Goal: Task Accomplishment & Management: Manage account settings

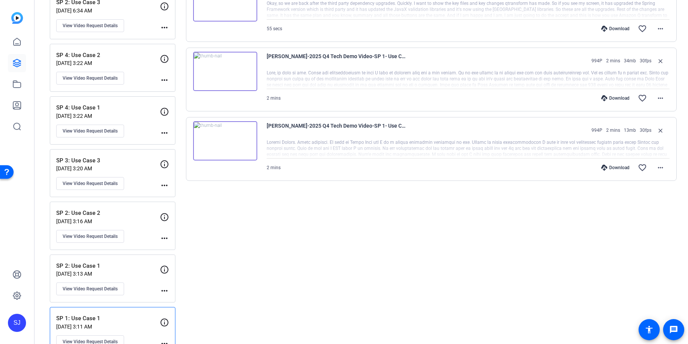
scroll to position [144, 0]
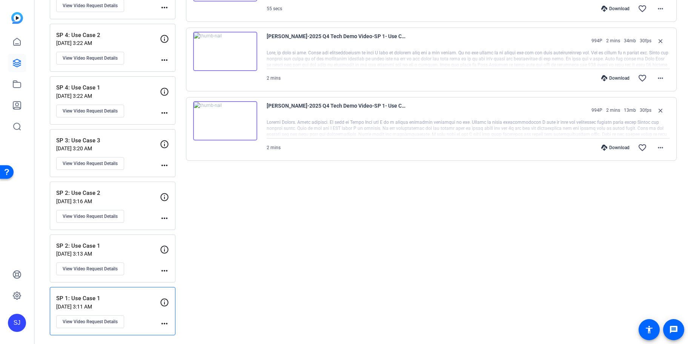
click at [121, 244] on p "SP 2: Use Case 1" at bounding box center [108, 246] width 104 height 9
click at [113, 188] on div "SP 2: Use Case 2 Aug 25, 2025 @ 3:16 AM View Video Request Details more_horiz" at bounding box center [113, 206] width 126 height 48
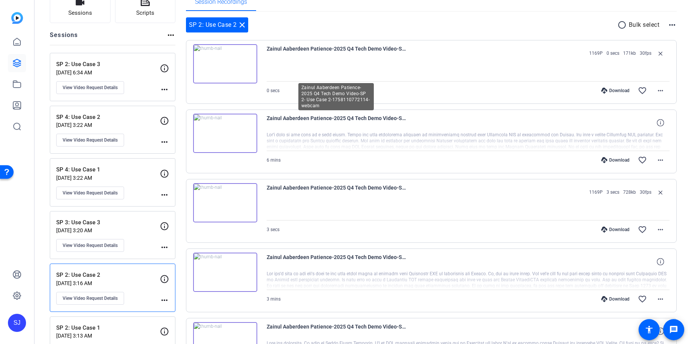
scroll to position [21, 0]
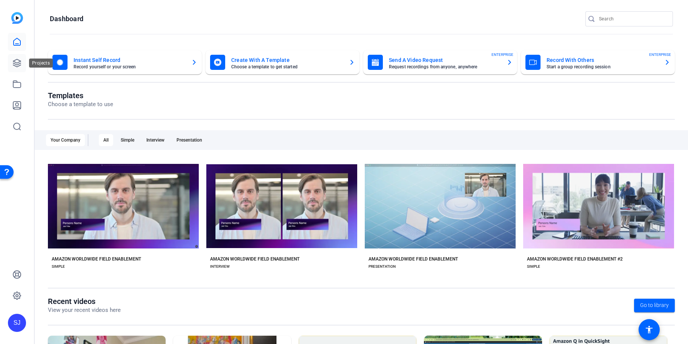
click at [16, 63] on icon at bounding box center [16, 62] width 9 height 9
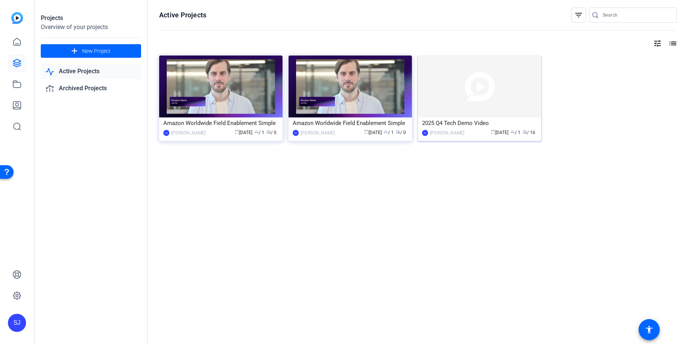
click at [461, 83] on img at bounding box center [479, 86] width 123 height 62
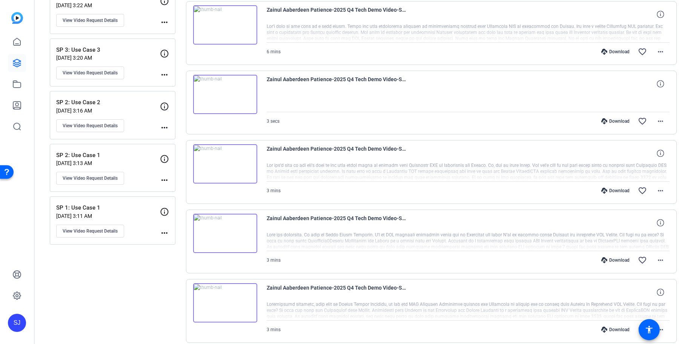
scroll to position [245, 0]
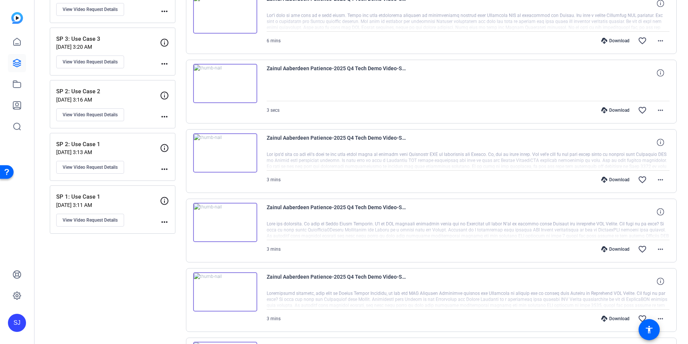
click at [91, 139] on div "SP 2: Use Case 1 Aug 25, 2025 @ 3:13 AM View Video Request Details more_horiz" at bounding box center [113, 157] width 126 height 48
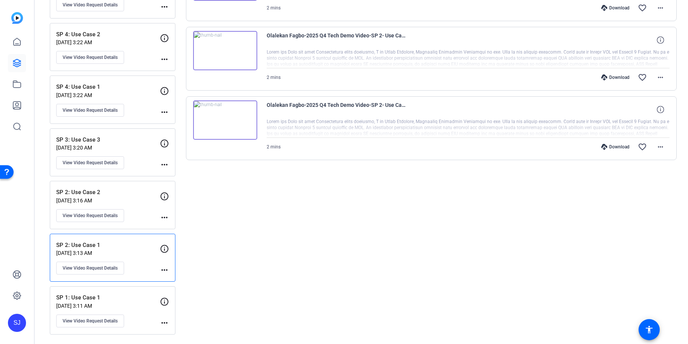
scroll to position [144, 0]
click at [125, 241] on div "SP 2: Use Case 1 Aug 25, 2025 @ 3:13 AM View Video Request Details more_horiz" at bounding box center [113, 258] width 126 height 48
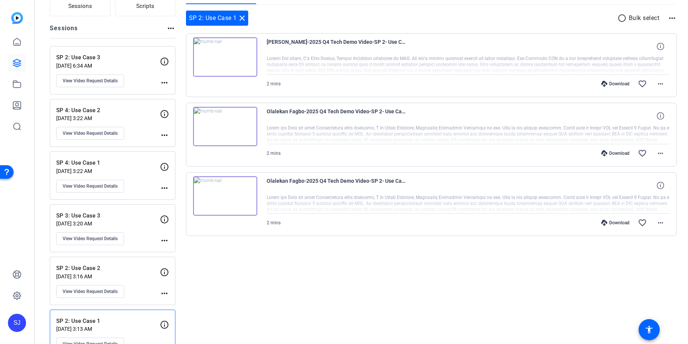
scroll to position [82, 0]
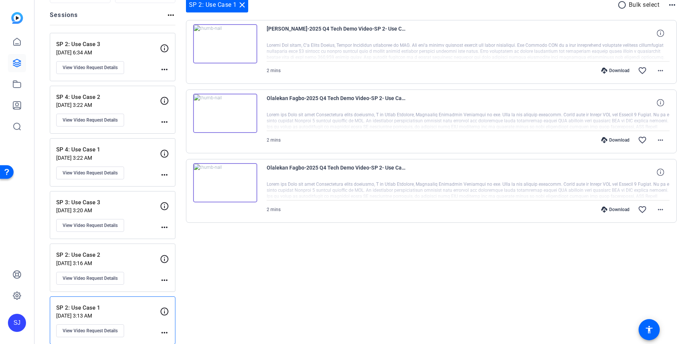
click at [132, 256] on p "SP 2: Use Case 2" at bounding box center [108, 255] width 104 height 9
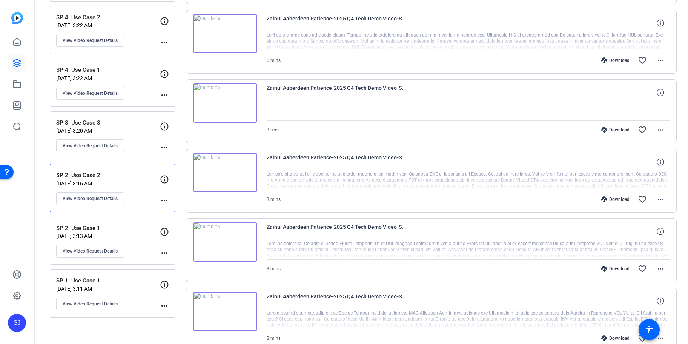
scroll to position [163, 0]
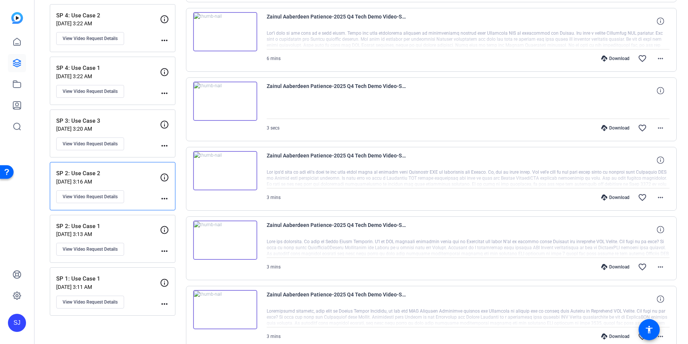
click at [86, 169] on p "SP 2: Use Case 2" at bounding box center [108, 173] width 104 height 9
click at [112, 225] on p "SP 2: Use Case 1" at bounding box center [108, 226] width 104 height 9
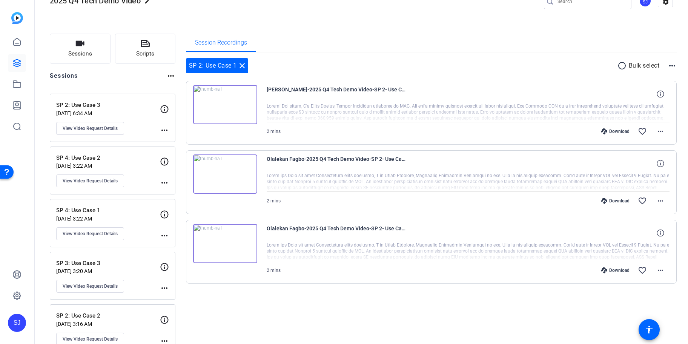
scroll to position [0, 0]
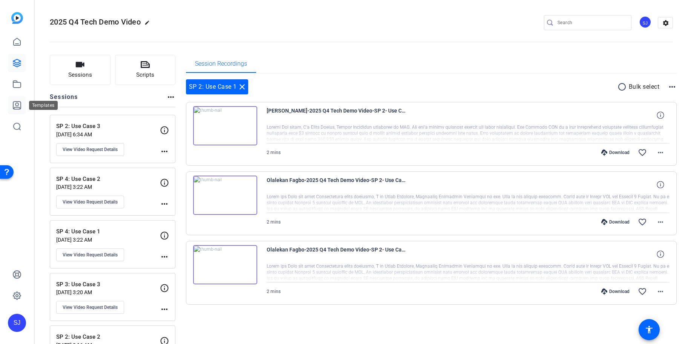
click at [13, 109] on icon at bounding box center [16, 105] width 9 height 9
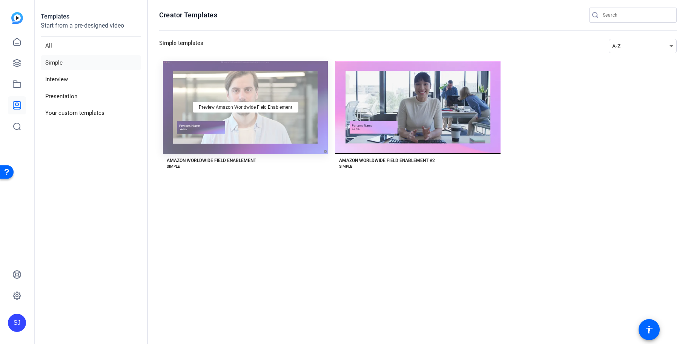
click at [267, 94] on div "Preview Amazon Worldwide Field Enablement" at bounding box center [245, 107] width 165 height 93
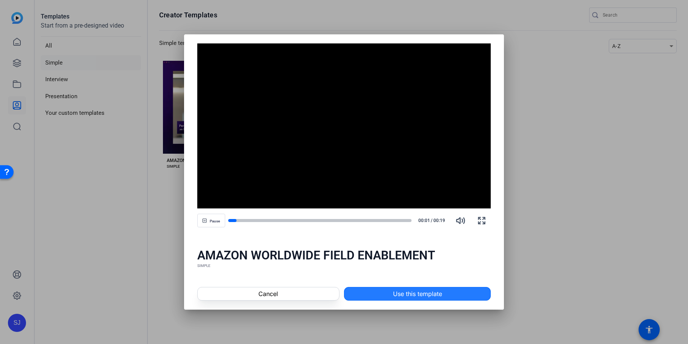
click at [394, 296] on span "Use this template" at bounding box center [417, 293] width 49 height 9
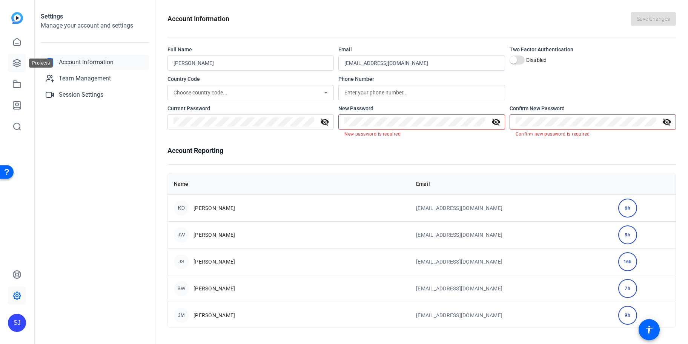
click at [17, 62] on icon at bounding box center [16, 62] width 9 height 9
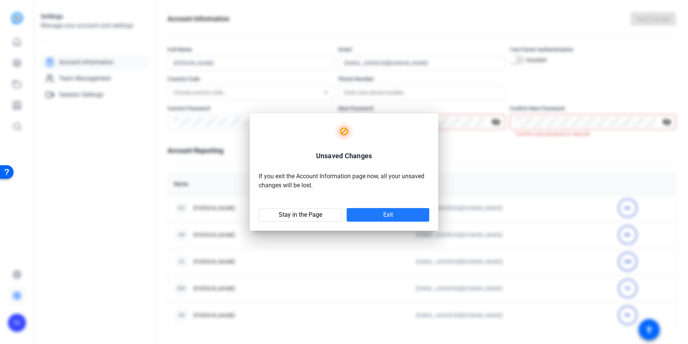
click at [370, 216] on span at bounding box center [388, 215] width 83 height 18
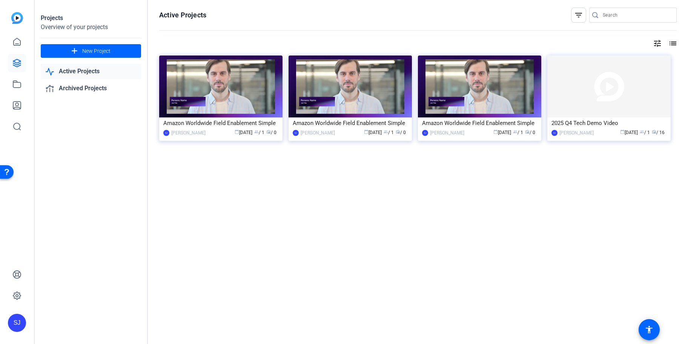
click at [359, 226] on div "Active Projects filter_list tune list Amazon Worldwide Field Enablement Simple …" at bounding box center [418, 172] width 540 height 344
click at [454, 90] on img at bounding box center [479, 86] width 123 height 62
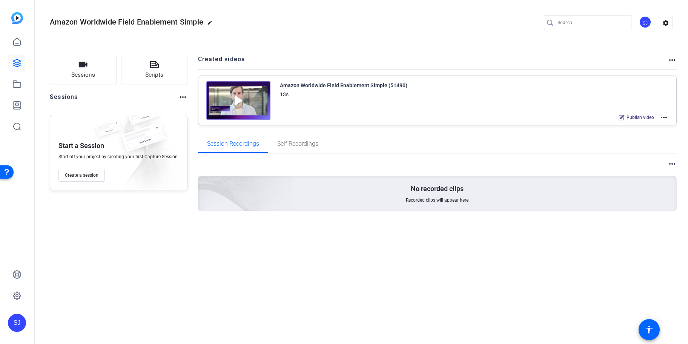
click at [674, 58] on mat-icon "more_horiz" at bounding box center [672, 59] width 9 height 9
click at [671, 58] on div at bounding box center [344, 172] width 688 height 344
click at [671, 58] on mat-icon "more_horiz" at bounding box center [672, 59] width 9 height 9
click at [671, 58] on div at bounding box center [344, 172] width 688 height 344
click at [667, 118] on mat-icon "more_horiz" at bounding box center [664, 117] width 9 height 9
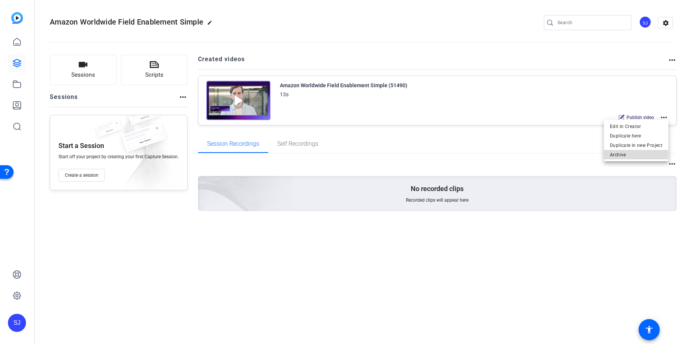
click at [622, 154] on span "Archive" at bounding box center [636, 154] width 52 height 9
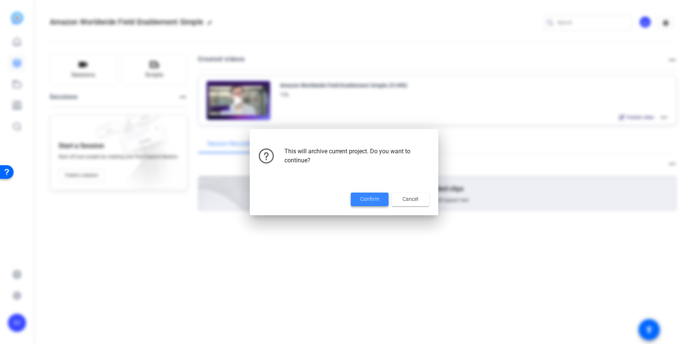
click at [365, 200] on span "Confirm" at bounding box center [369, 199] width 19 height 8
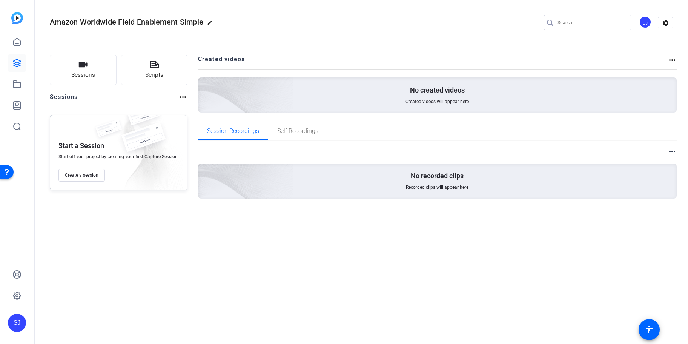
click at [674, 58] on mat-icon "more_horiz" at bounding box center [672, 59] width 9 height 9
click at [671, 59] on div at bounding box center [344, 172] width 688 height 344
click at [673, 60] on mat-icon "more_horiz" at bounding box center [672, 59] width 9 height 9
click at [654, 72] on span "View Archived Projects" at bounding box center [646, 70] width 49 height 9
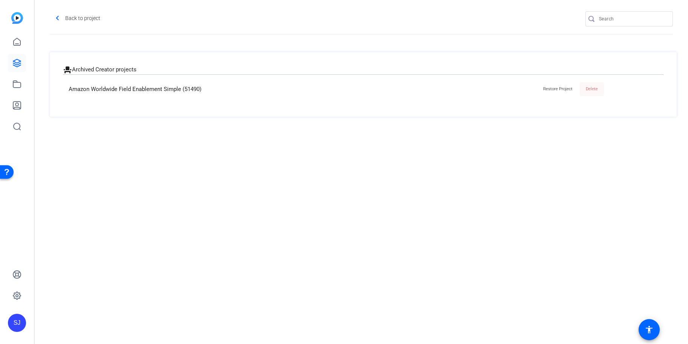
click at [593, 89] on span "Delete" at bounding box center [592, 88] width 12 height 5
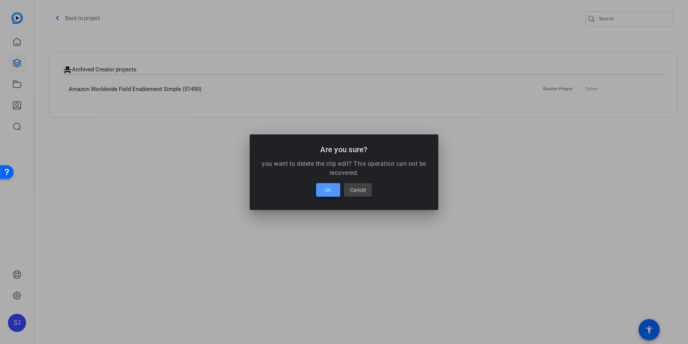
click at [335, 187] on span at bounding box center [328, 190] width 24 height 18
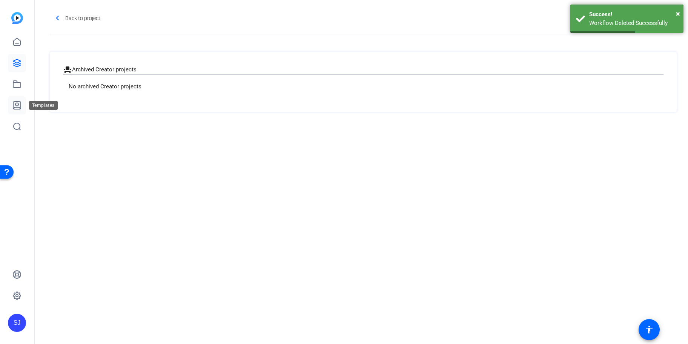
click at [14, 100] on link at bounding box center [17, 105] width 18 height 18
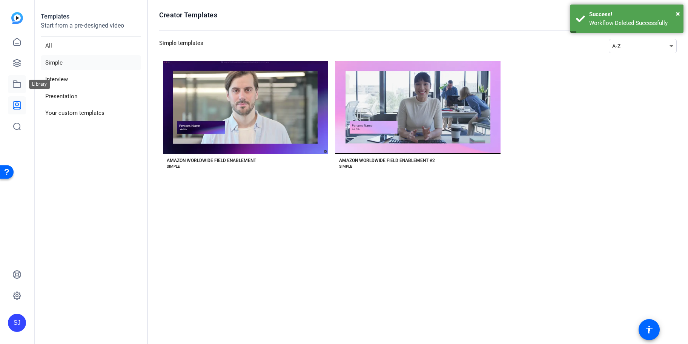
click at [15, 84] on icon at bounding box center [16, 84] width 9 height 9
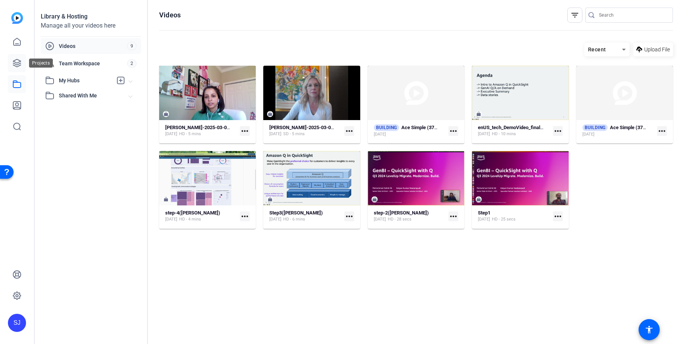
click at [18, 60] on icon at bounding box center [17, 63] width 8 height 8
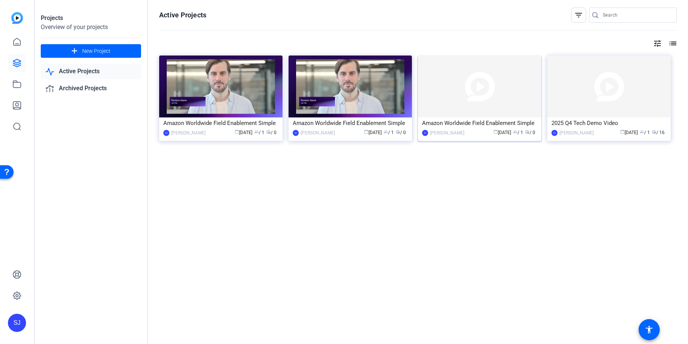
click at [459, 85] on img at bounding box center [479, 86] width 123 height 62
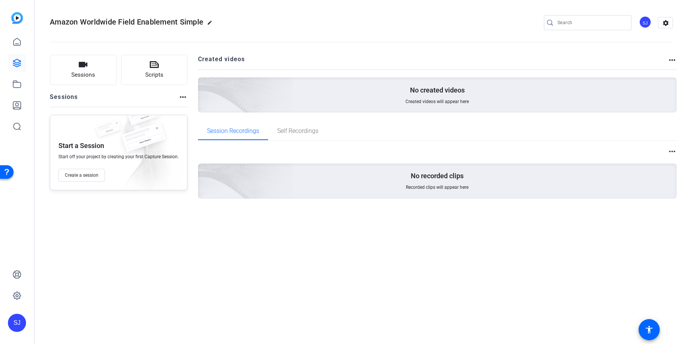
click at [674, 54] on div "Sessions Scripts Sessions more_horiz Start a Session Start off your project by …" at bounding box center [362, 138] width 654 height 187
click at [674, 57] on mat-icon "more_horiz" at bounding box center [672, 59] width 9 height 9
click at [671, 149] on div at bounding box center [344, 172] width 688 height 344
click at [180, 99] on mat-icon "more_horiz" at bounding box center [183, 96] width 9 height 9
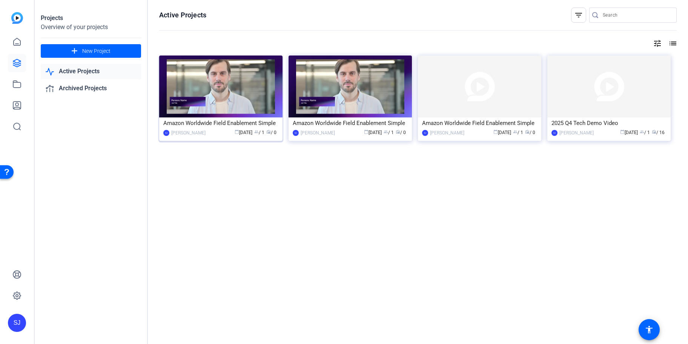
click at [264, 106] on img at bounding box center [220, 86] width 123 height 62
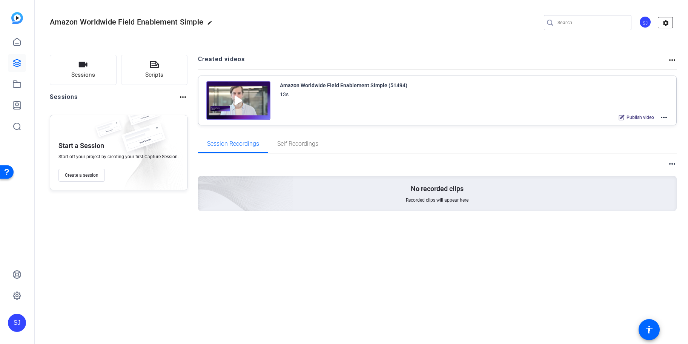
click at [669, 25] on mat-icon "settings" at bounding box center [666, 22] width 15 height 11
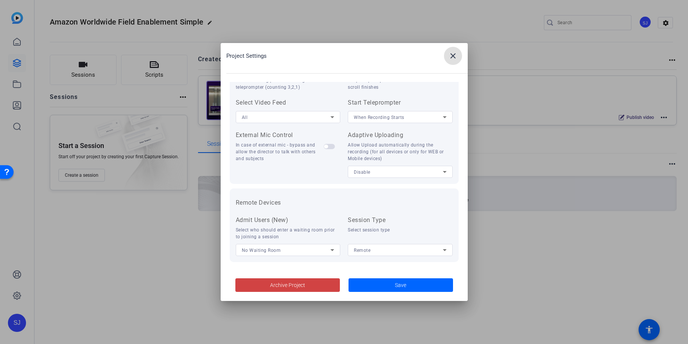
scroll to position [155, 0]
click at [454, 52] on mat-icon "close" at bounding box center [453, 55] width 9 height 9
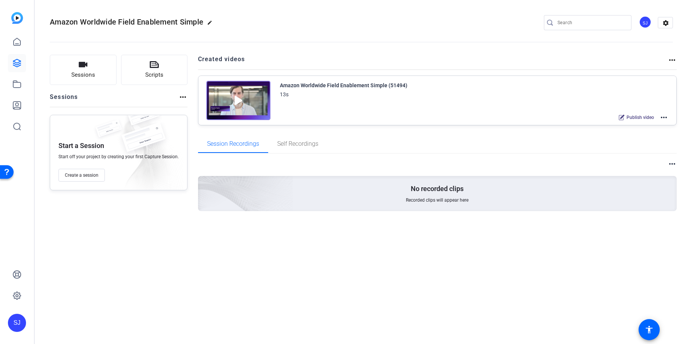
click at [665, 117] on mat-icon "more_horiz" at bounding box center [664, 117] width 9 height 9
click at [621, 153] on span "Archive" at bounding box center [636, 154] width 52 height 9
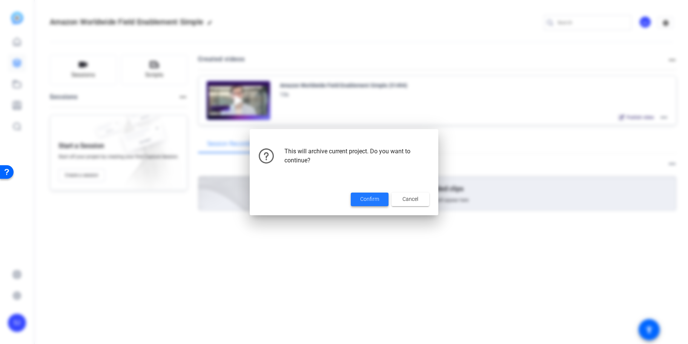
click at [368, 200] on span "Confirm" at bounding box center [369, 199] width 19 height 8
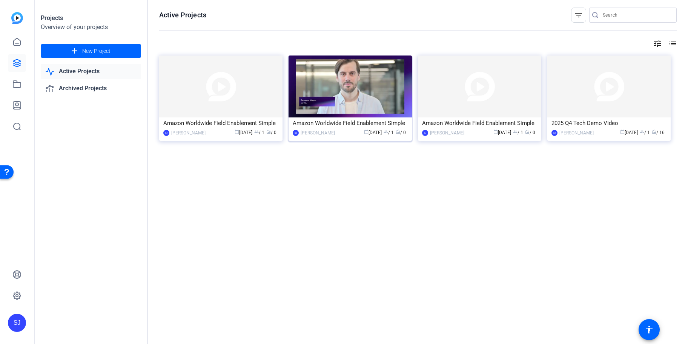
click at [358, 89] on img at bounding box center [350, 86] width 123 height 62
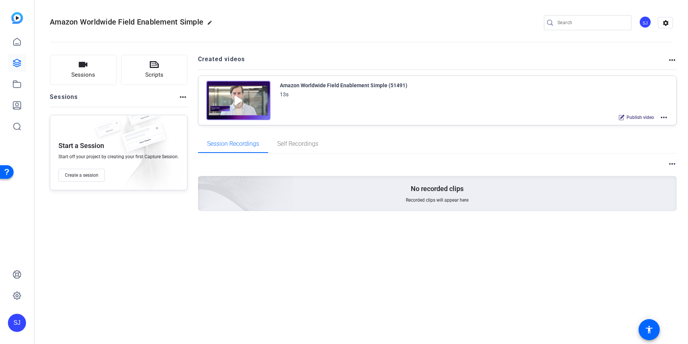
click at [660, 117] on mat-icon "more_horiz" at bounding box center [664, 117] width 9 height 9
click at [623, 154] on span "Archive" at bounding box center [636, 154] width 52 height 9
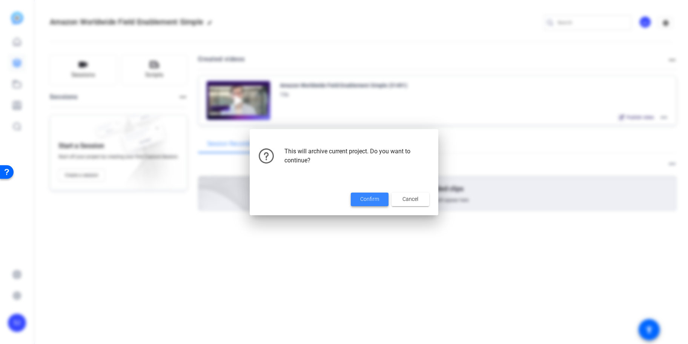
drag, startPoint x: 379, startPoint y: 197, endPoint x: 349, endPoint y: 197, distance: 29.4
click at [379, 197] on span "Confirm" at bounding box center [369, 199] width 19 height 8
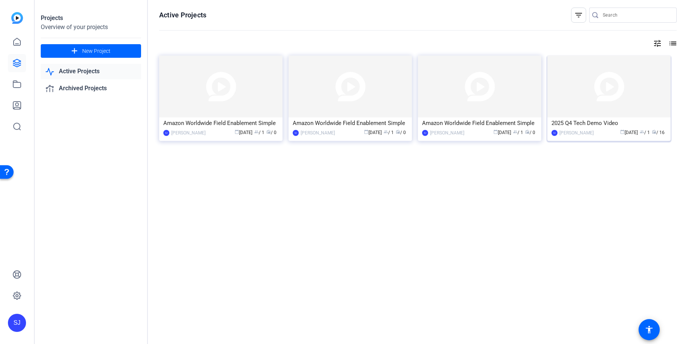
click at [617, 86] on img at bounding box center [609, 86] width 123 height 62
click at [246, 82] on img at bounding box center [220, 86] width 123 height 62
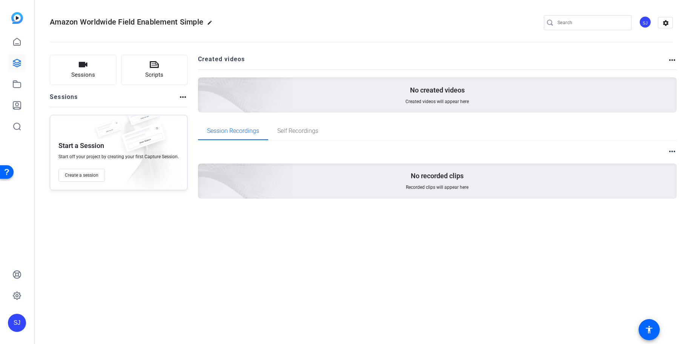
click at [671, 151] on mat-icon "more_horiz" at bounding box center [672, 151] width 9 height 9
click at [676, 58] on div at bounding box center [344, 172] width 688 height 344
click at [180, 97] on mat-icon "more_horiz" at bounding box center [183, 96] width 9 height 9
click at [185, 103] on div "View Archived Sessions" at bounding box center [208, 108] width 63 height 13
click at [185, 107] on div "Sessions Scripts Sessions more_horiz Start a Session Start off your project by …" at bounding box center [119, 139] width 138 height 168
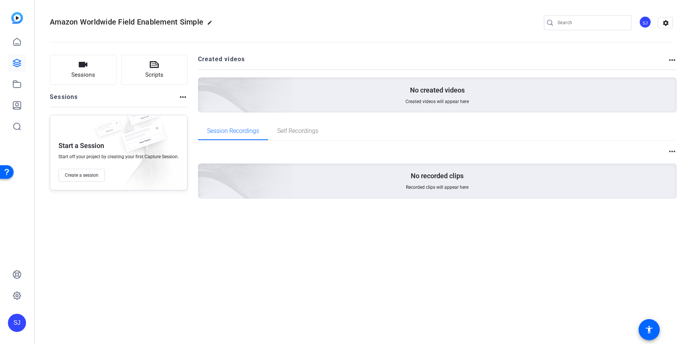
click at [182, 97] on mat-icon "more_horiz" at bounding box center [183, 96] width 9 height 9
click at [191, 109] on span "View Archived Sessions" at bounding box center [208, 108] width 51 height 9
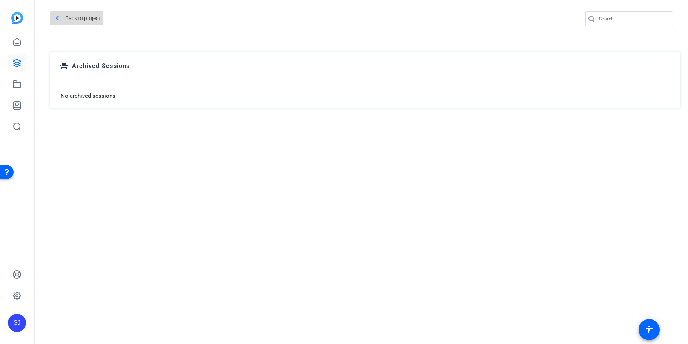
click at [59, 18] on mat-icon "navigate_before" at bounding box center [57, 18] width 9 height 9
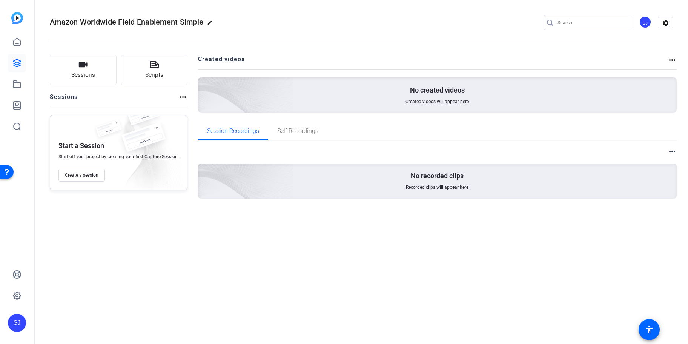
click at [673, 61] on mat-icon "more_horiz" at bounding box center [672, 59] width 9 height 9
click at [659, 70] on span "View Archived Projects" at bounding box center [646, 70] width 49 height 9
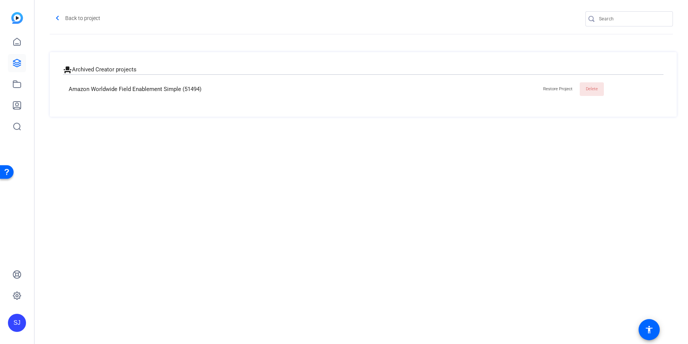
click at [585, 92] on span at bounding box center [592, 89] width 24 height 18
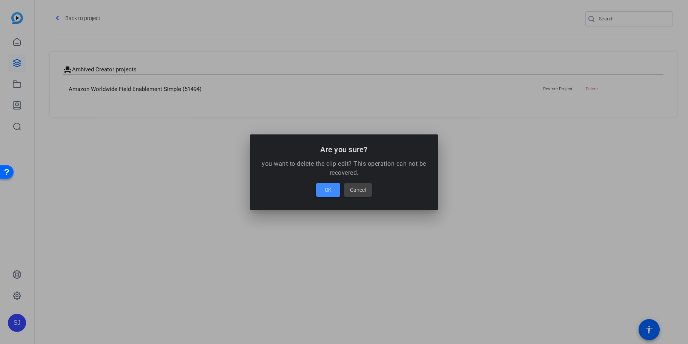
click at [327, 183] on span at bounding box center [328, 190] width 24 height 18
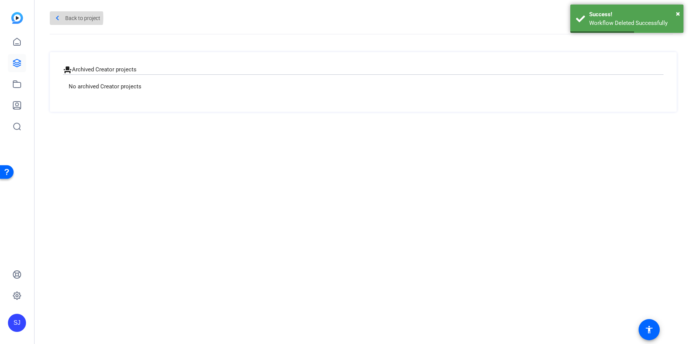
click at [60, 17] on mat-icon "navigate_before" at bounding box center [57, 18] width 9 height 9
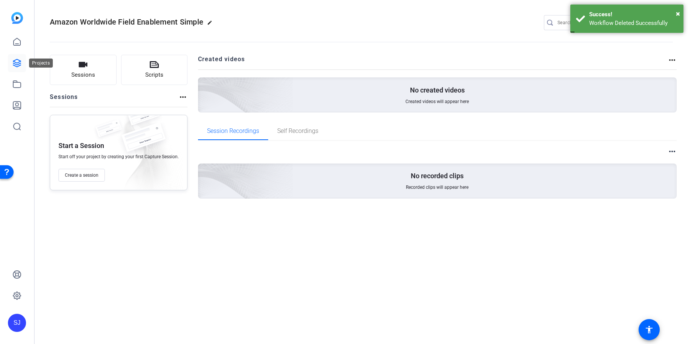
click at [15, 59] on icon at bounding box center [16, 62] width 9 height 9
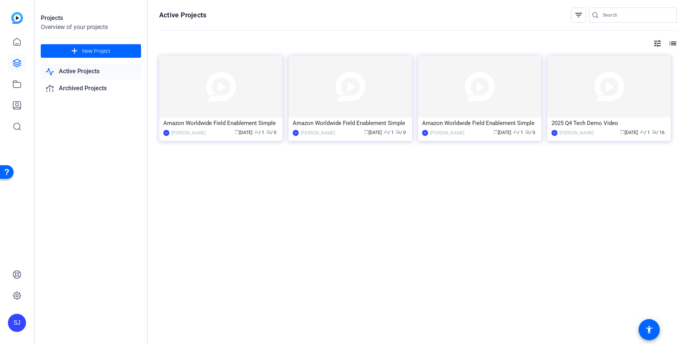
click at [673, 43] on mat-icon "list" at bounding box center [672, 43] width 9 height 9
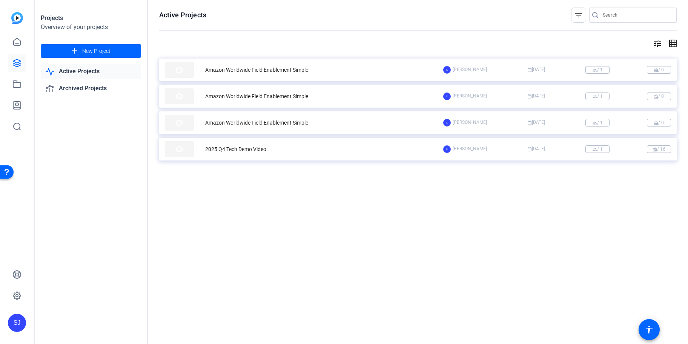
click at [673, 43] on mat-icon "grid_on" at bounding box center [672, 43] width 9 height 9
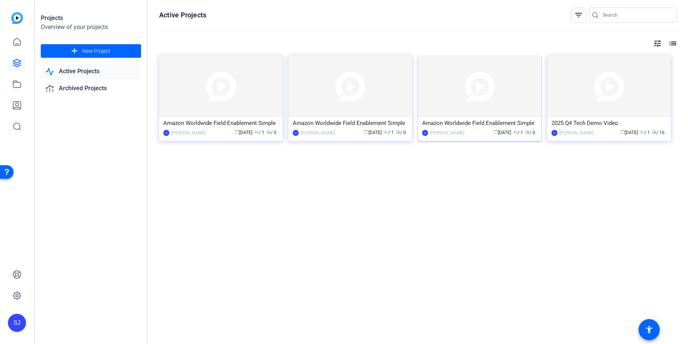
click at [476, 96] on img at bounding box center [479, 86] width 123 height 62
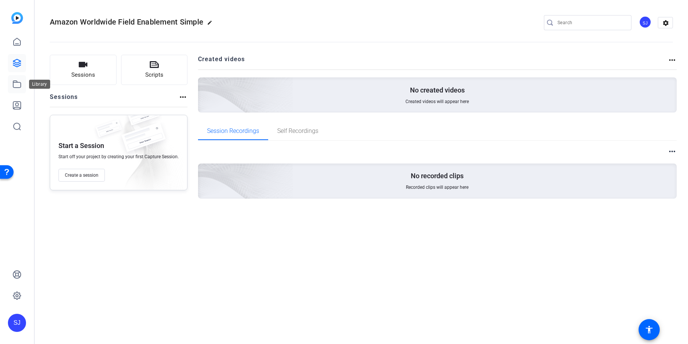
click at [9, 82] on link at bounding box center [17, 84] width 18 height 18
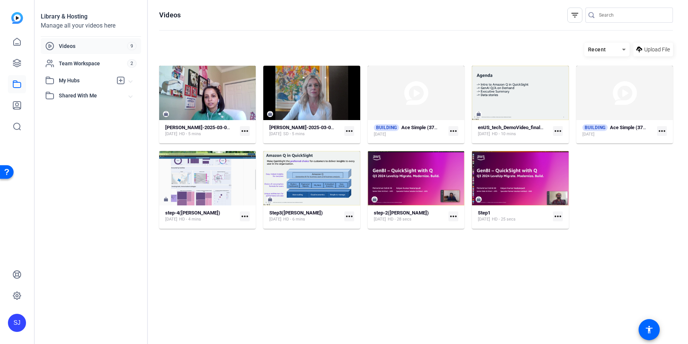
click at [88, 39] on div "Videos 9" at bounding box center [91, 46] width 100 height 16
click at [60, 68] on div "Team Workspace" at bounding box center [86, 63] width 82 height 9
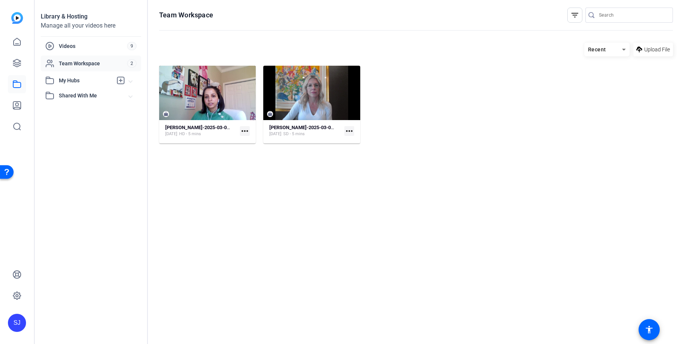
click at [68, 81] on span "My Hubs" at bounding box center [86, 81] width 54 height 8
click at [72, 112] on span "Shared With Me" at bounding box center [94, 112] width 70 height 8
click at [13, 104] on icon at bounding box center [17, 106] width 8 height 8
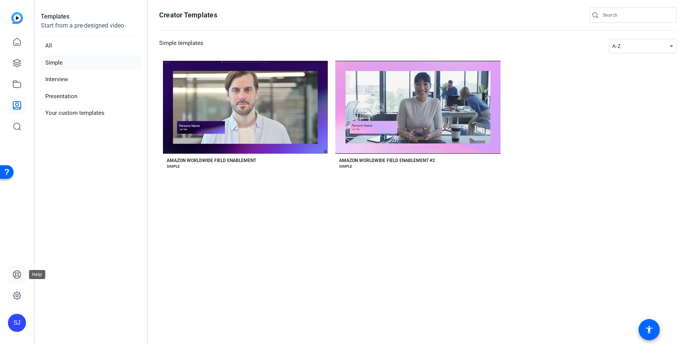
click at [18, 275] on icon at bounding box center [16, 274] width 9 height 9
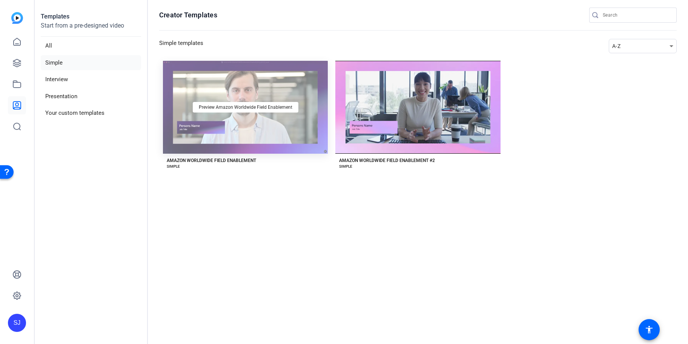
click at [248, 81] on div "Preview Amazon Worldwide Field Enablement" at bounding box center [245, 107] width 165 height 93
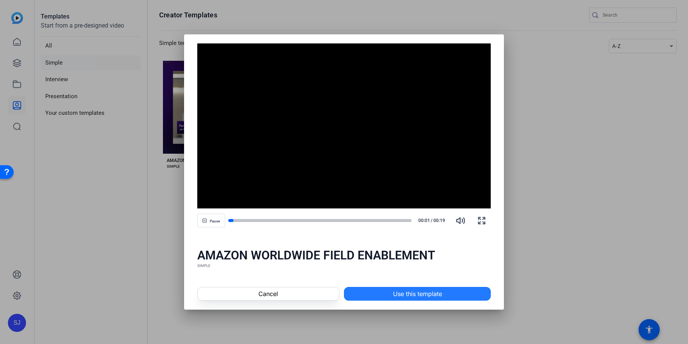
click at [387, 294] on span at bounding box center [418, 294] width 146 height 18
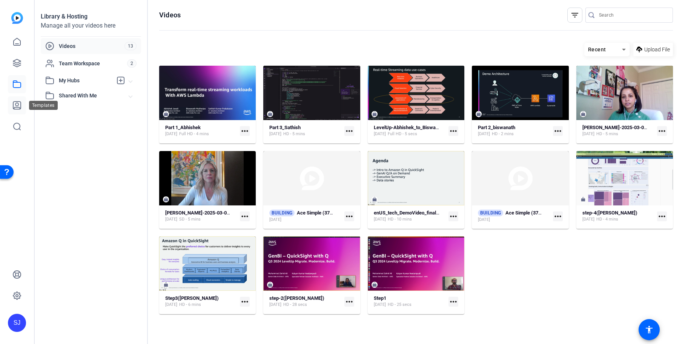
click at [18, 102] on icon at bounding box center [17, 106] width 8 height 8
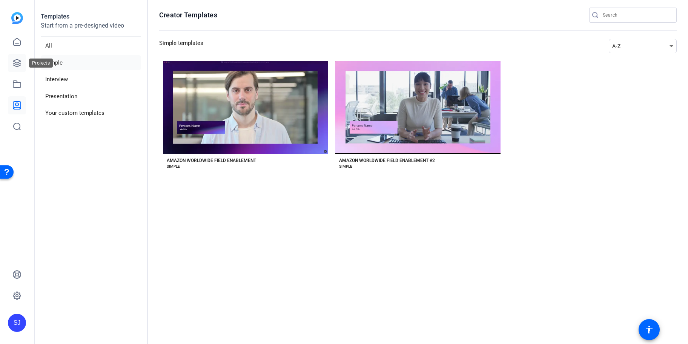
click at [15, 65] on icon at bounding box center [16, 62] width 9 height 9
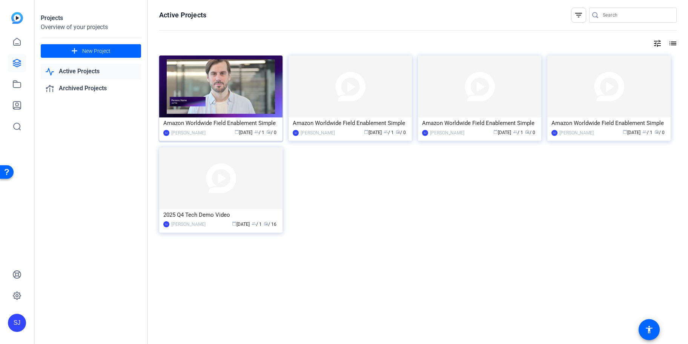
click at [254, 92] on img at bounding box center [220, 86] width 123 height 62
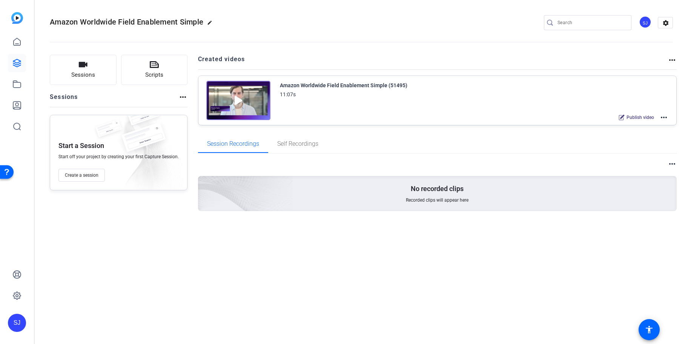
click at [359, 87] on div "Amazon Worldwide Field Enablement Simple (51495)" at bounding box center [344, 85] width 128 height 9
click at [262, 95] on img at bounding box center [238, 100] width 64 height 39
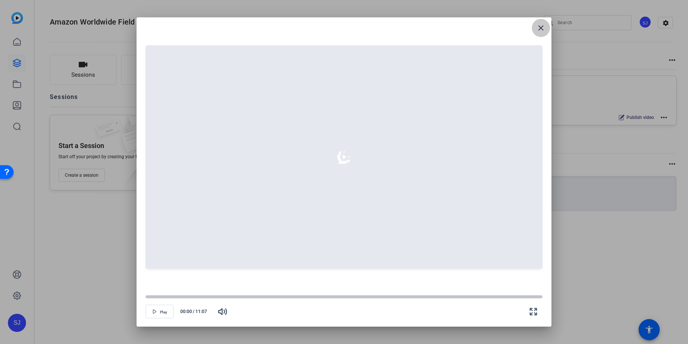
click at [542, 28] on mat-icon "close" at bounding box center [541, 27] width 9 height 9
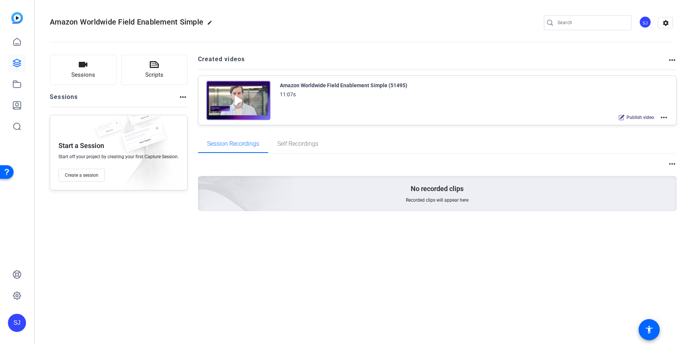
click at [664, 116] on mat-icon "more_horiz" at bounding box center [664, 117] width 9 height 9
click at [631, 126] on span "Edit in Creator" at bounding box center [636, 126] width 52 height 9
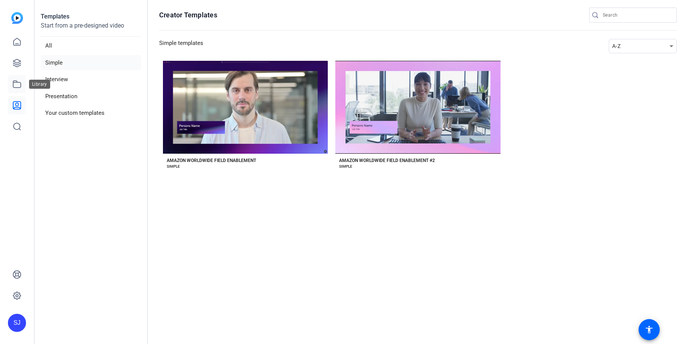
click at [17, 83] on icon at bounding box center [16, 84] width 9 height 9
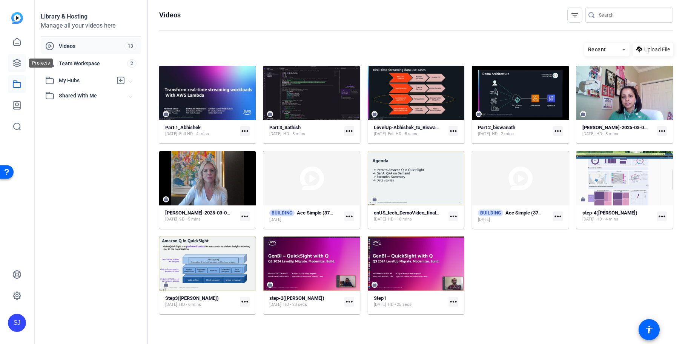
click at [18, 58] on link at bounding box center [17, 63] width 18 height 18
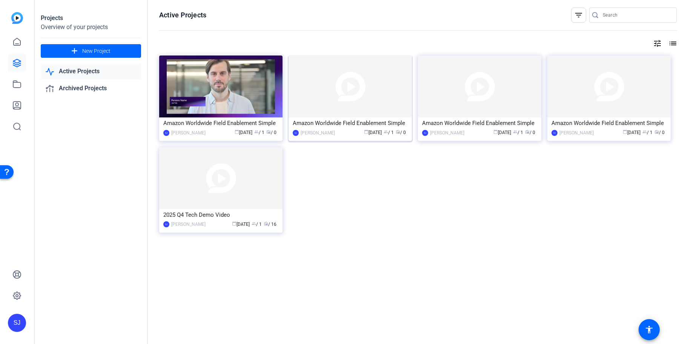
click at [326, 98] on img at bounding box center [350, 86] width 123 height 62
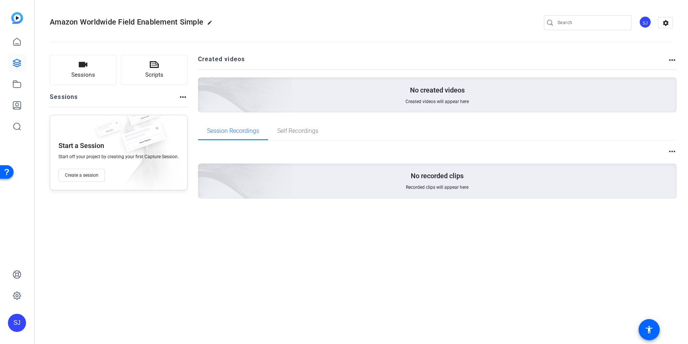
click at [675, 58] on mat-icon "more_horiz" at bounding box center [672, 59] width 9 height 9
click at [409, 258] on div at bounding box center [344, 172] width 688 height 344
